Goal: Task Accomplishment & Management: Manage account settings

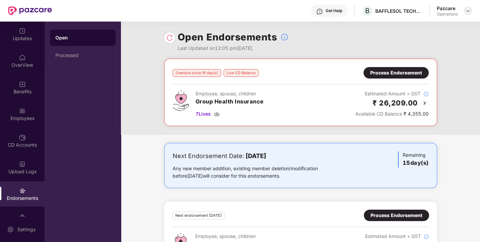
click at [467, 8] on img at bounding box center [467, 10] width 5 height 5
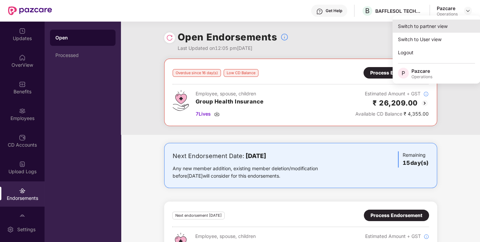
click at [419, 23] on div "Switch to partner view" at bounding box center [436, 26] width 88 height 13
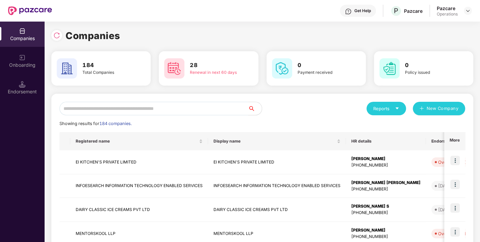
click at [114, 112] on input "text" at bounding box center [153, 109] width 189 height 14
paste input "**********"
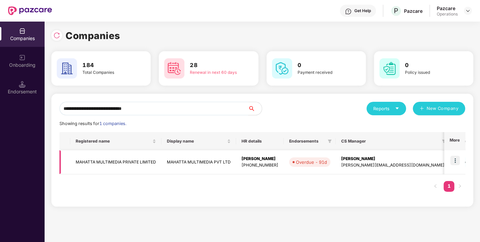
type input "**********"
click at [455, 161] on img at bounding box center [454, 160] width 9 height 9
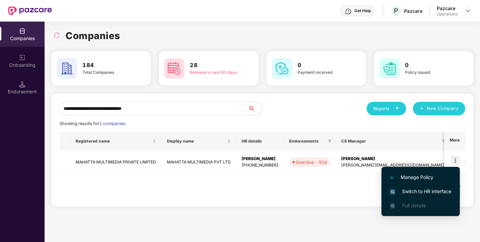
click at [430, 188] on span "Switch to HR interface" at bounding box center [420, 191] width 61 height 7
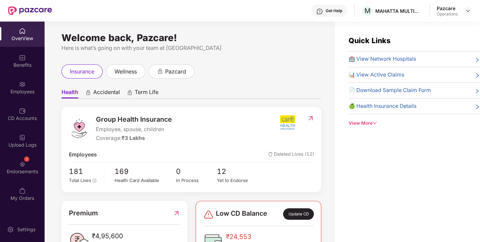
drag, startPoint x: 25, startPoint y: 155, endPoint x: 24, endPoint y: 158, distance: 3.4
click at [24, 165] on img at bounding box center [22, 164] width 7 height 7
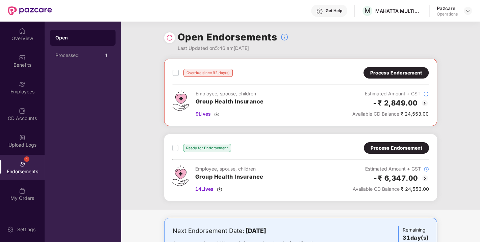
click at [170, 37] on img at bounding box center [169, 37] width 7 height 7
click at [398, 149] on div "Process Endorsement" at bounding box center [396, 148] width 52 height 7
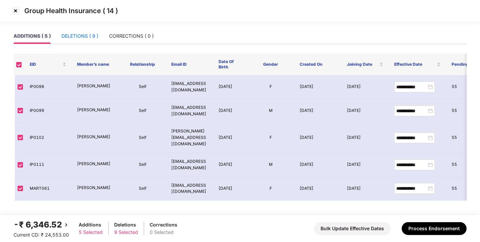
click at [75, 35] on div "DELETIONS ( 9 )" at bounding box center [79, 35] width 37 height 7
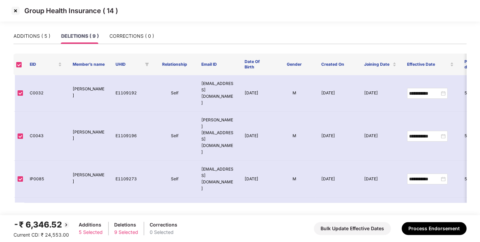
click at [17, 11] on img at bounding box center [15, 10] width 11 height 11
